Goal: Use online tool/utility: Utilize a website feature to perform a specific function

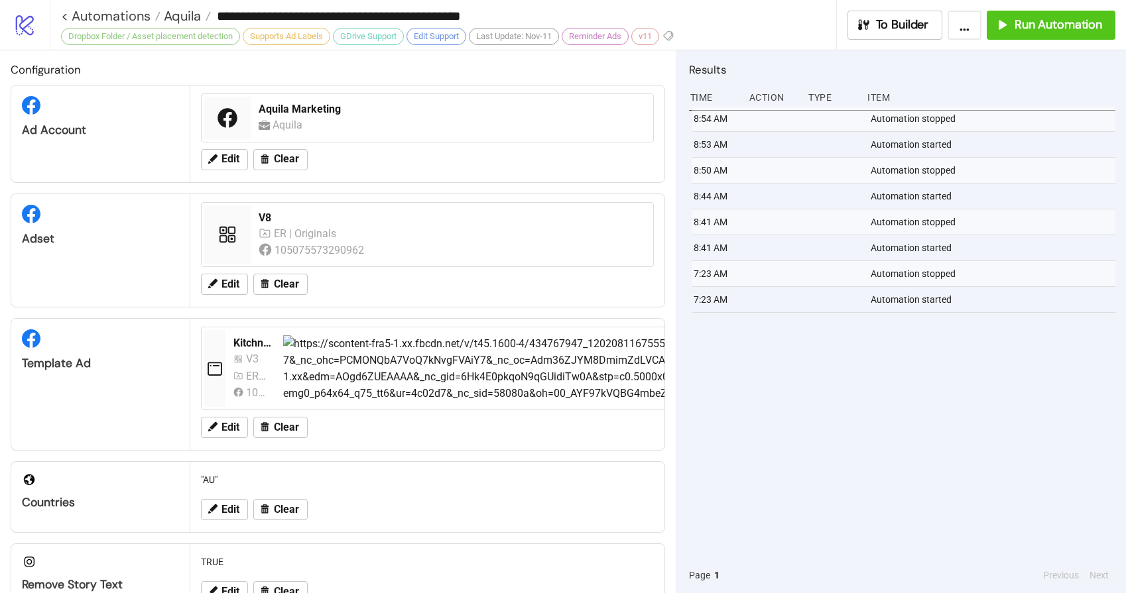
scroll to position [408, 0]
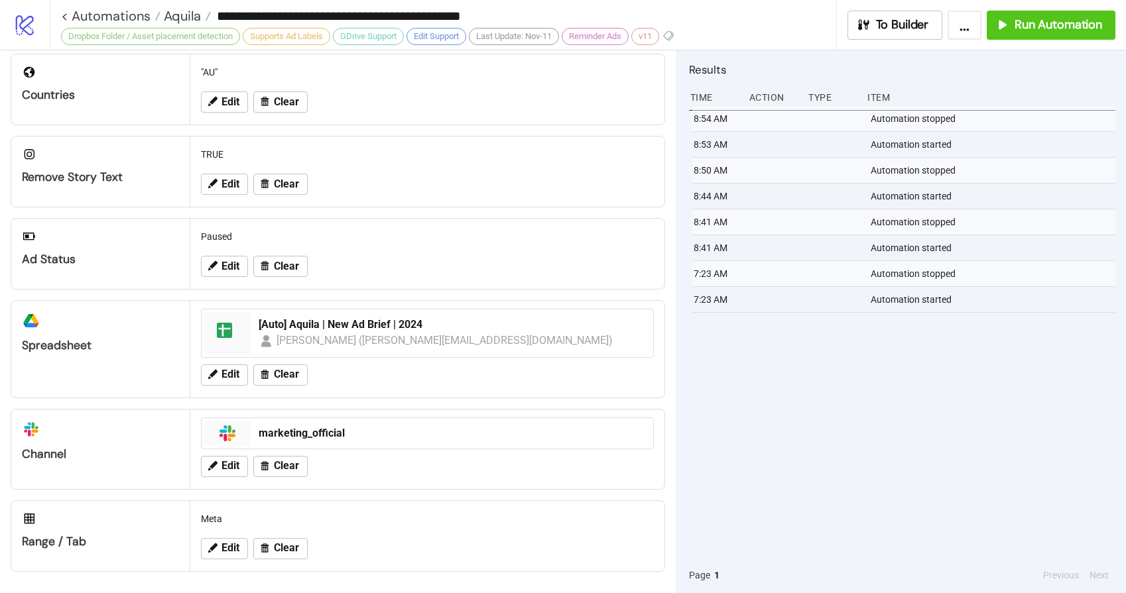
click at [97, 15] on link "< Automations" at bounding box center [110, 15] width 99 height 13
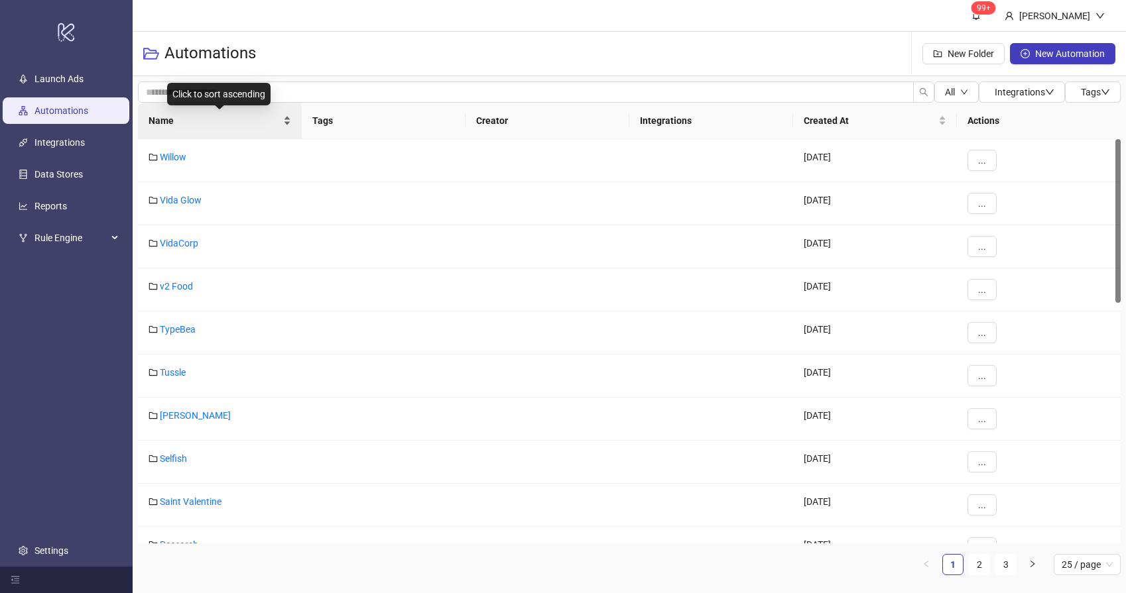
click at [210, 125] on span "Name" at bounding box center [215, 120] width 132 height 15
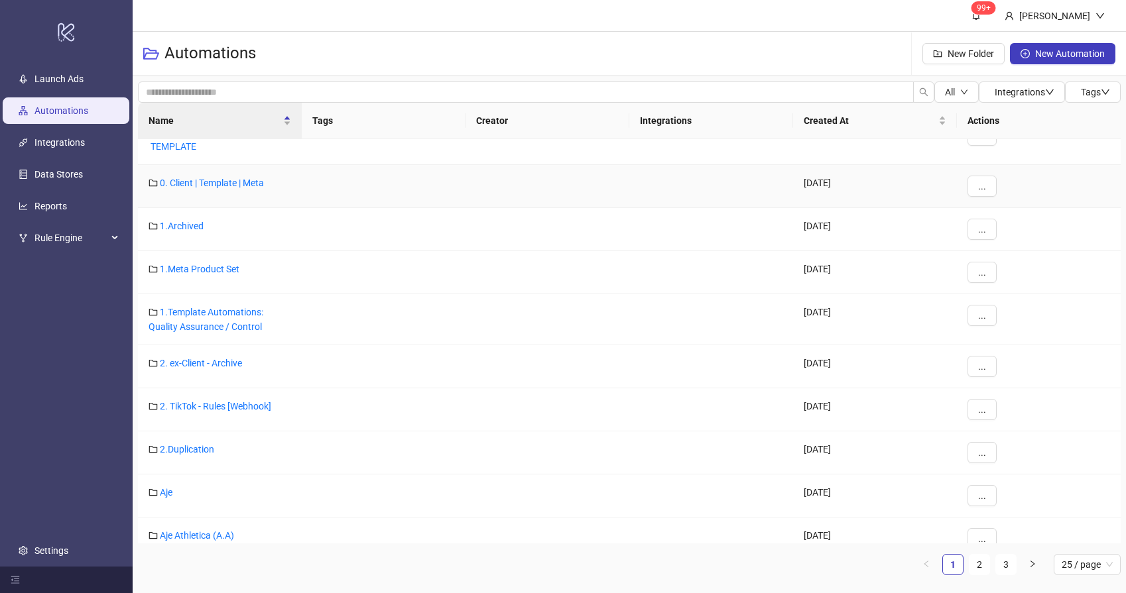
scroll to position [71, 0]
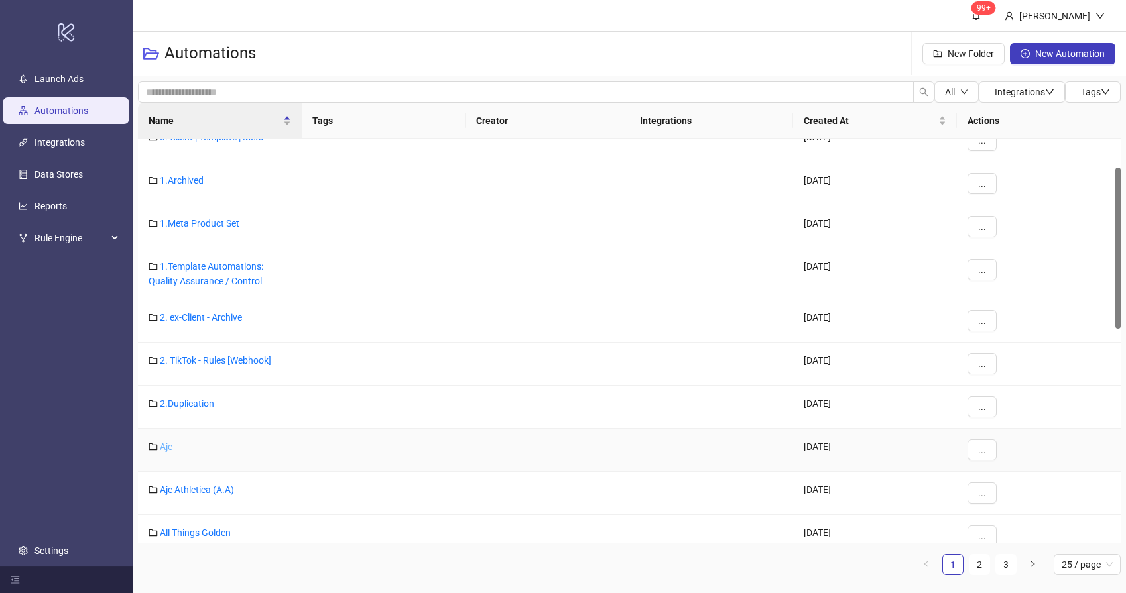
click at [169, 444] on link "Aje" at bounding box center [166, 447] width 13 height 11
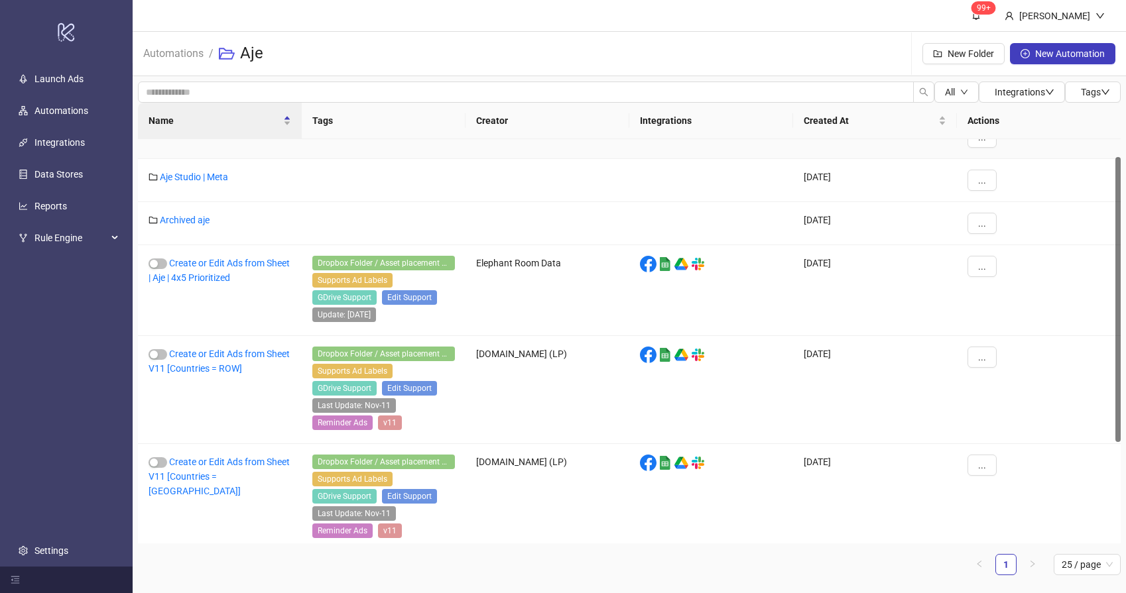
scroll to position [169, 0]
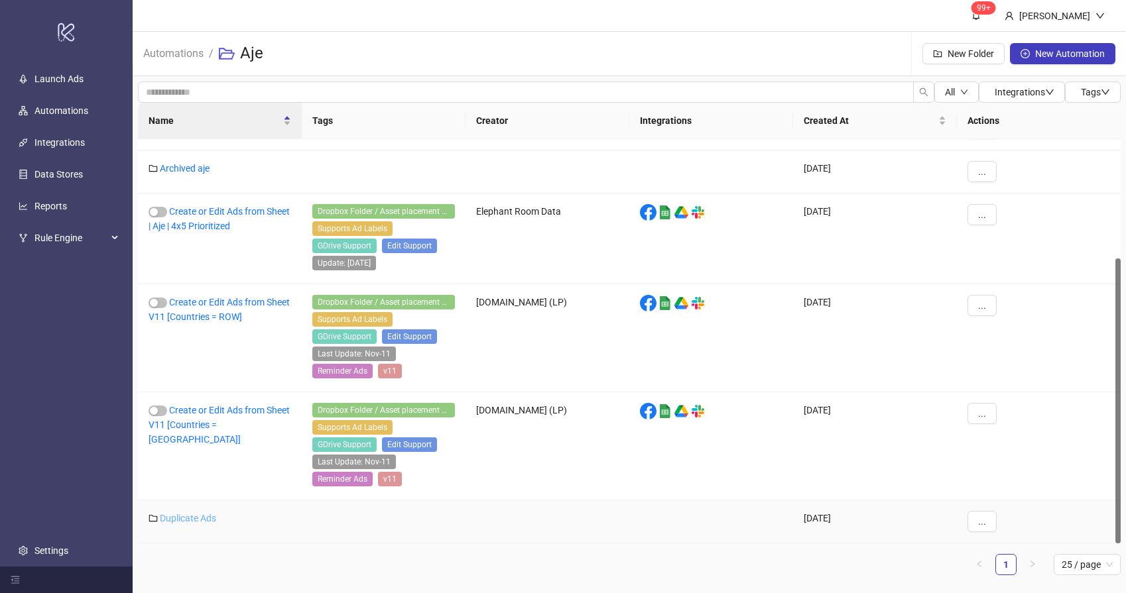
click at [187, 516] on link "Duplicate Ads" at bounding box center [188, 518] width 56 height 11
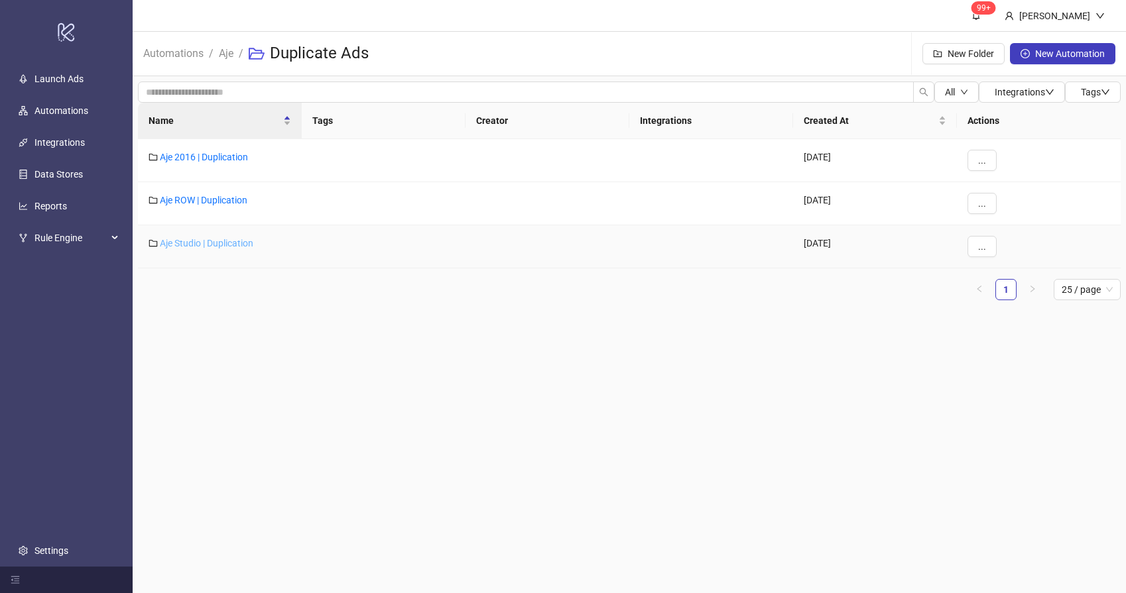
click at [180, 243] on link "Aje Studio | Duplication" at bounding box center [206, 243] width 93 height 11
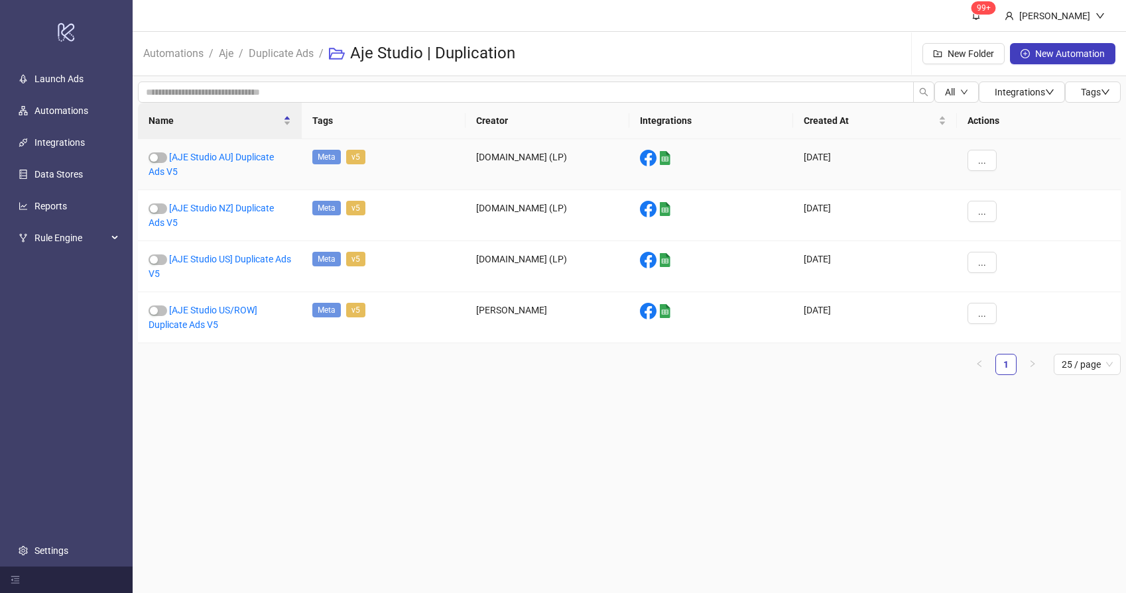
click at [245, 148] on div "[AJE Studio AU] Duplicate Ads V5" at bounding box center [220, 164] width 164 height 51
click at [238, 160] on link "[AJE Studio AU] Duplicate Ads V5" at bounding box center [211, 164] width 125 height 25
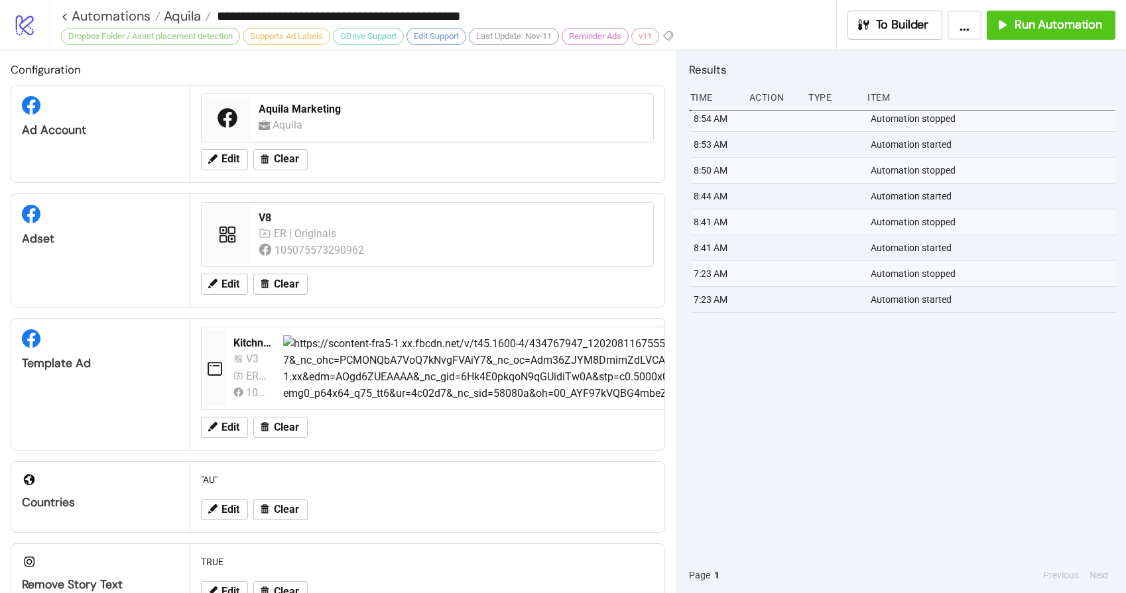
type input "**********"
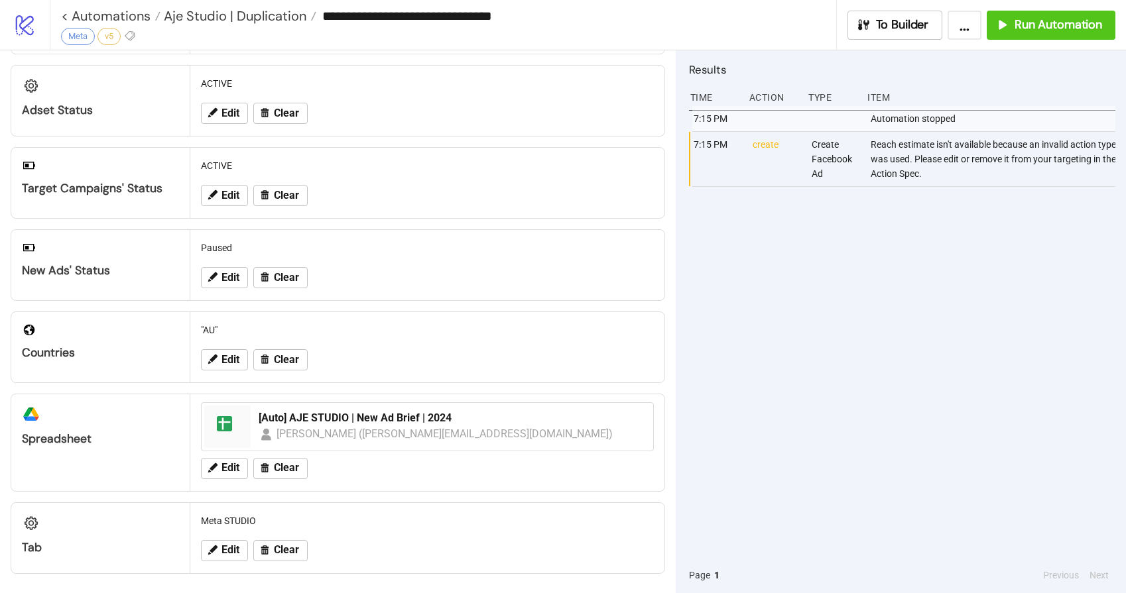
scroll to position [113, 0]
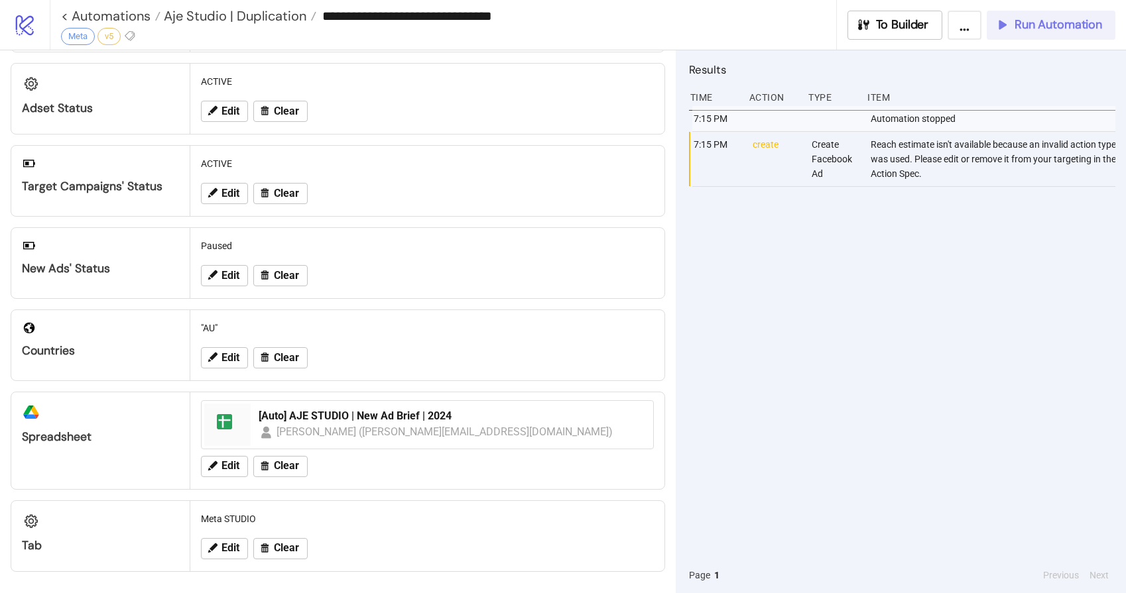
click at [1052, 22] on span "Run Automation" at bounding box center [1058, 24] width 88 height 15
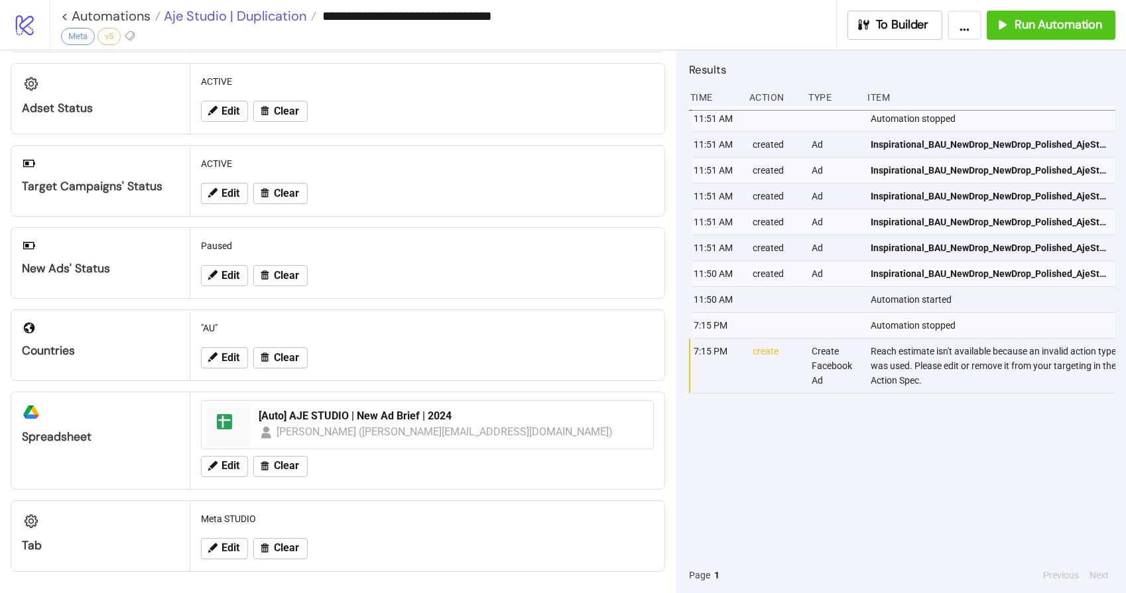
click at [207, 17] on span "Aje Studio | Duplication" at bounding box center [233, 15] width 146 height 17
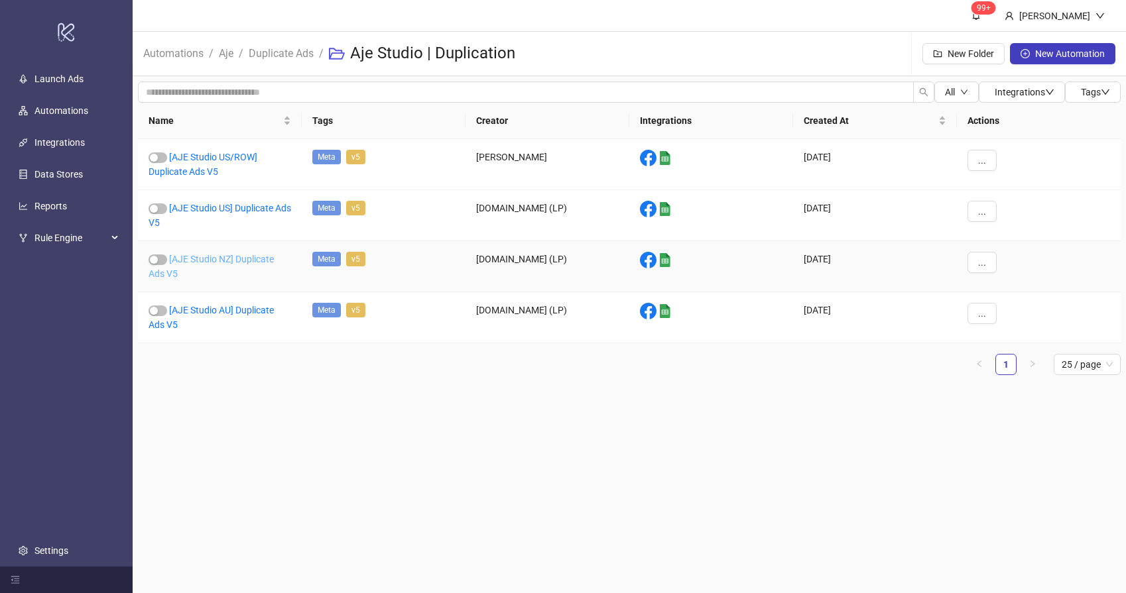
click at [220, 259] on link "[AJE Studio NZ] Duplicate Ads V5" at bounding box center [211, 266] width 125 height 25
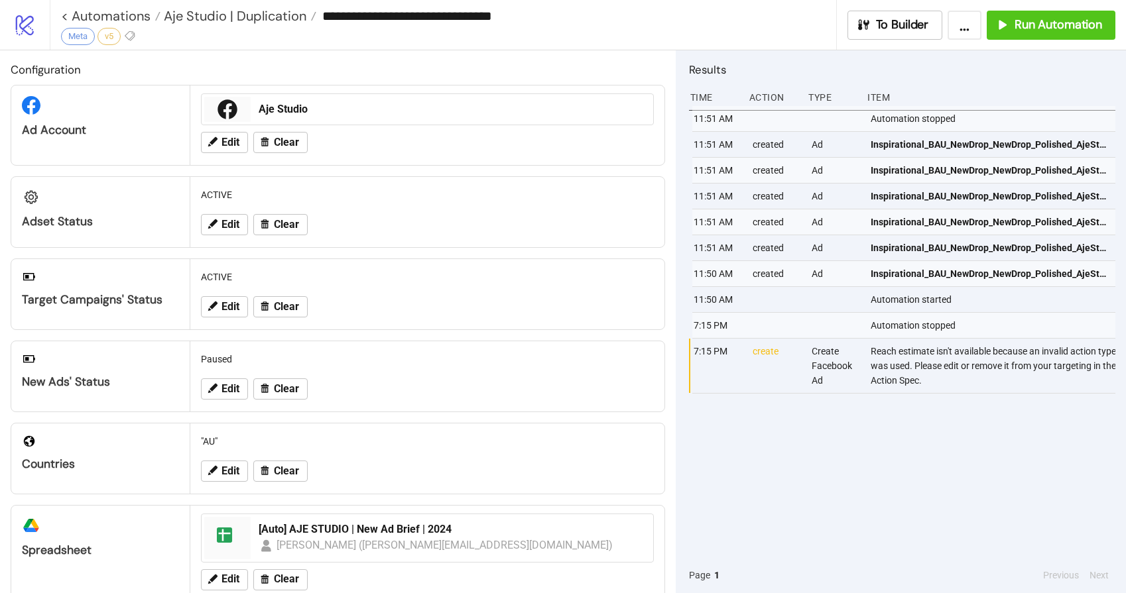
type input "**********"
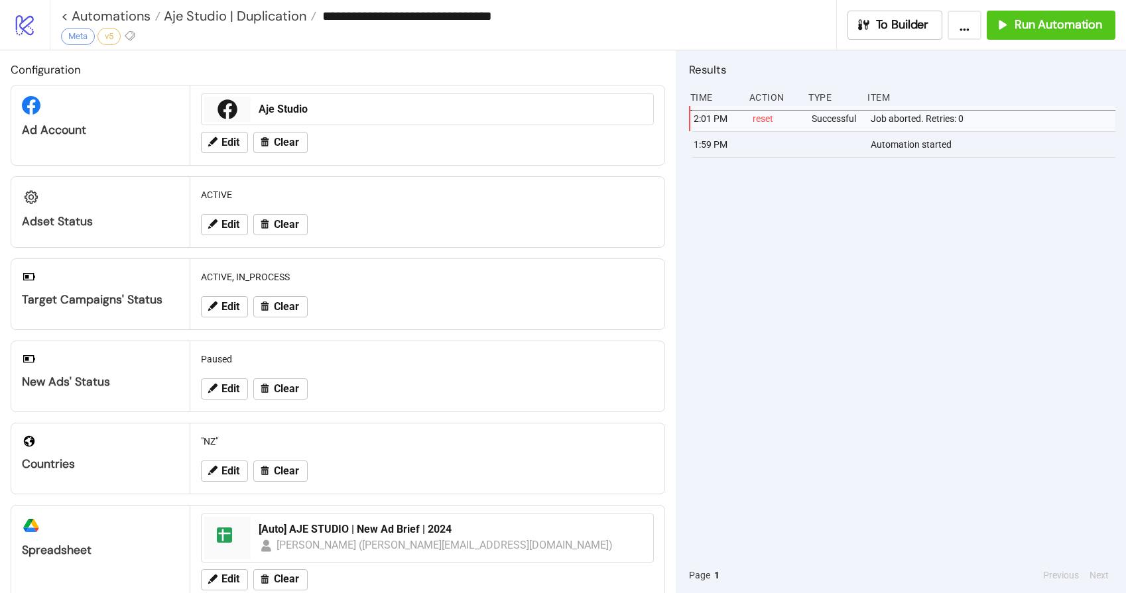
click at [843, 218] on div "2:01 PM reset Successful Job aborted. Retries: 0 1:59 PM Automation started" at bounding box center [902, 332] width 426 height 452
click at [1046, 26] on span "Run Automation" at bounding box center [1058, 24] width 88 height 15
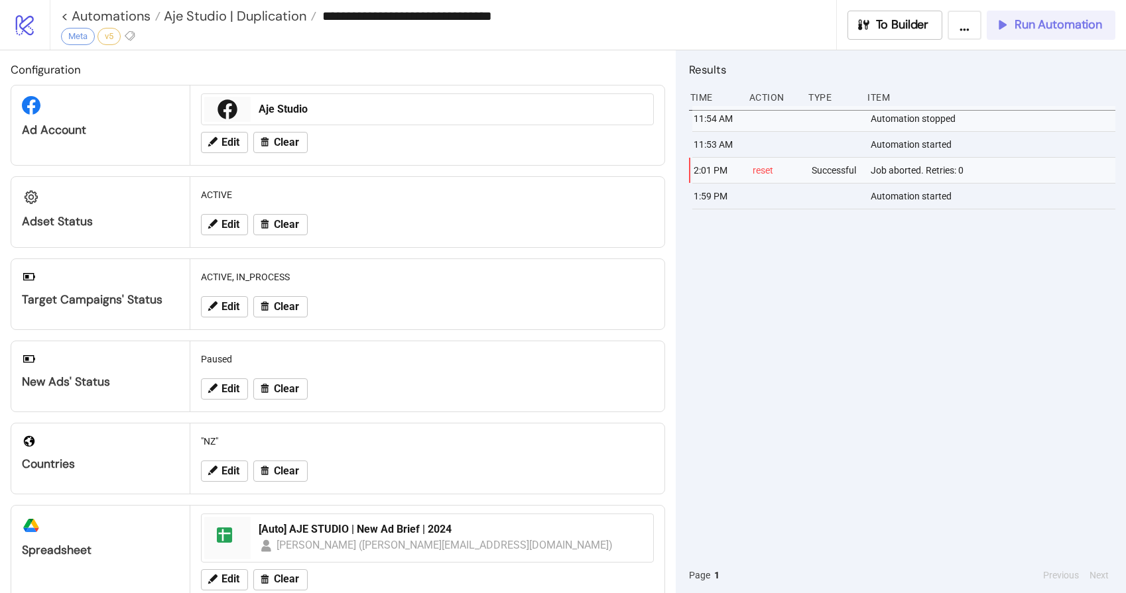
click at [1033, 30] on span "Run Automation" at bounding box center [1058, 24] width 88 height 15
